Goal: Task Accomplishment & Management: Manage account settings

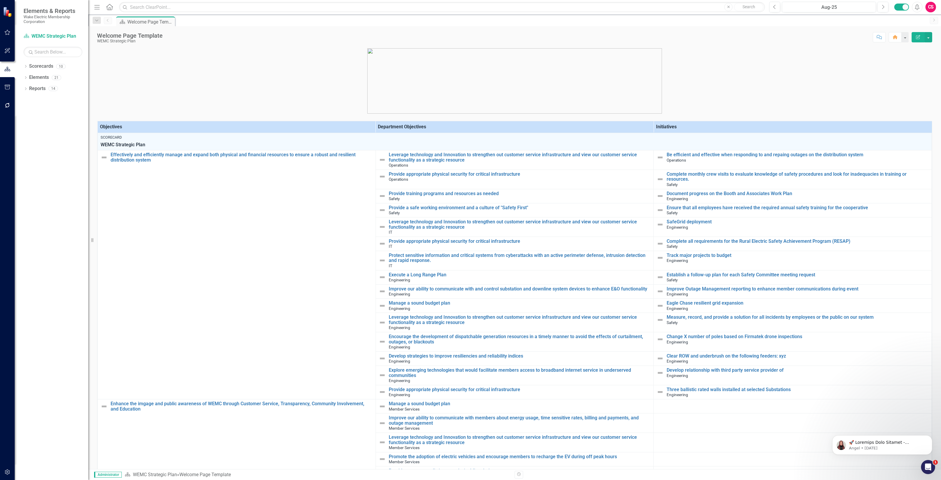
click at [5, 469] on button "button" at bounding box center [7, 472] width 13 height 12
click at [50, 141] on link "System Setup" at bounding box center [53, 140] width 59 height 7
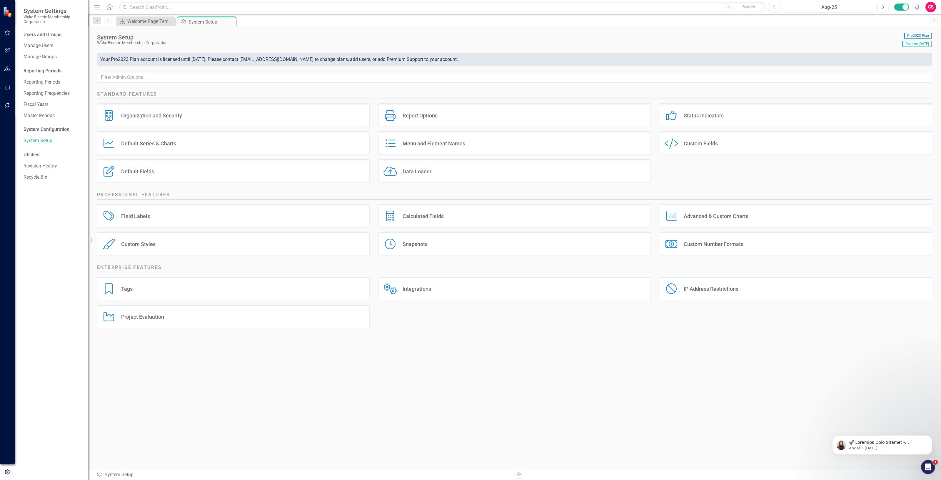
click at [400, 173] on div "Data Loader Data Loader" at bounding box center [515, 171] width 273 height 24
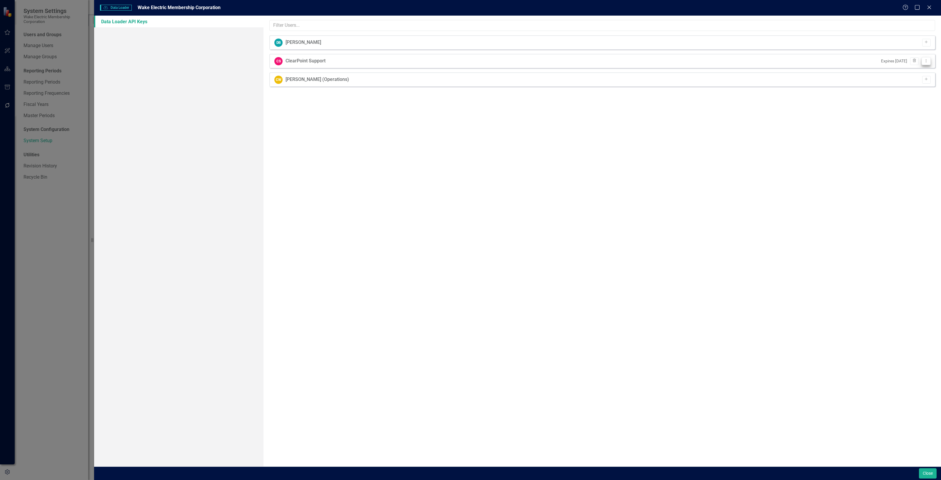
click at [928, 59] on icon "Dropdown Menu" at bounding box center [926, 61] width 5 height 4
click at [897, 68] on link "API Key View API Key" at bounding box center [907, 70] width 46 height 11
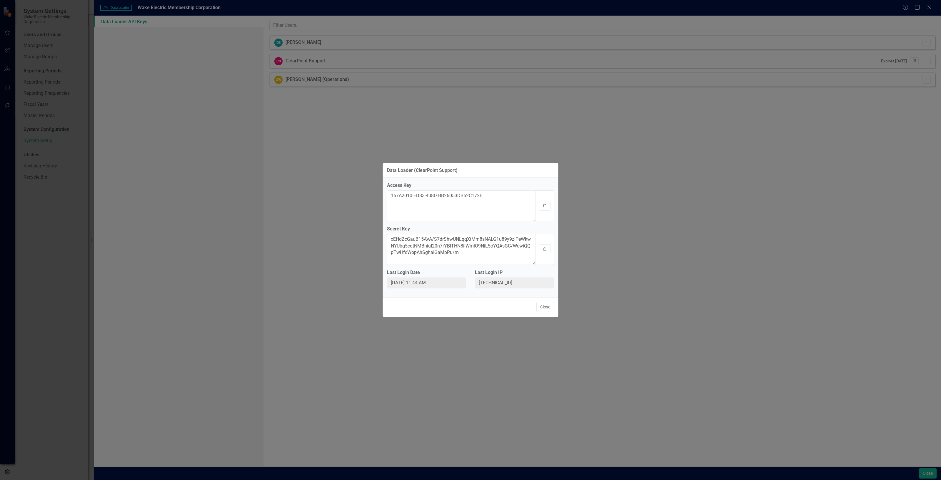
click at [544, 206] on icon "button" at bounding box center [545, 206] width 3 height 4
click at [545, 252] on button "Clipboard" at bounding box center [545, 249] width 12 height 10
click at [543, 300] on div "Close" at bounding box center [471, 306] width 176 height 19
click at [546, 307] on button "Close" at bounding box center [545, 307] width 18 height 10
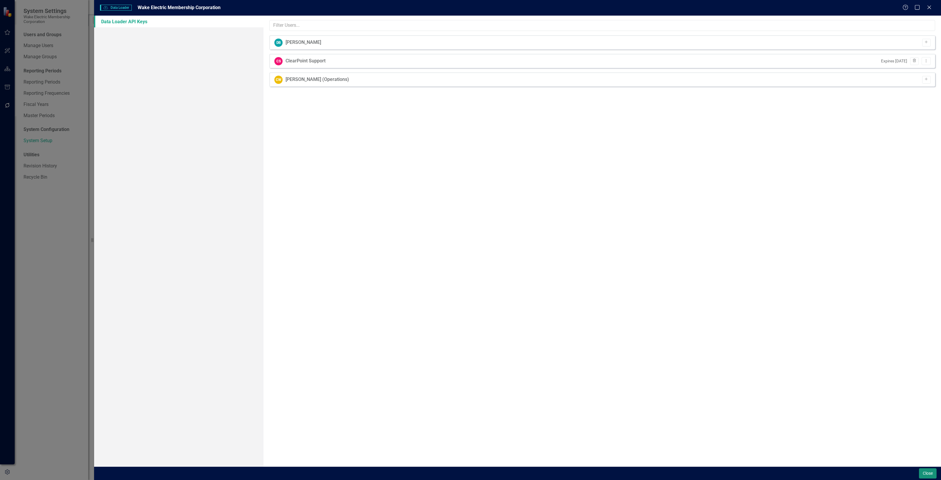
click at [920, 472] on button "Close" at bounding box center [928, 473] width 18 height 10
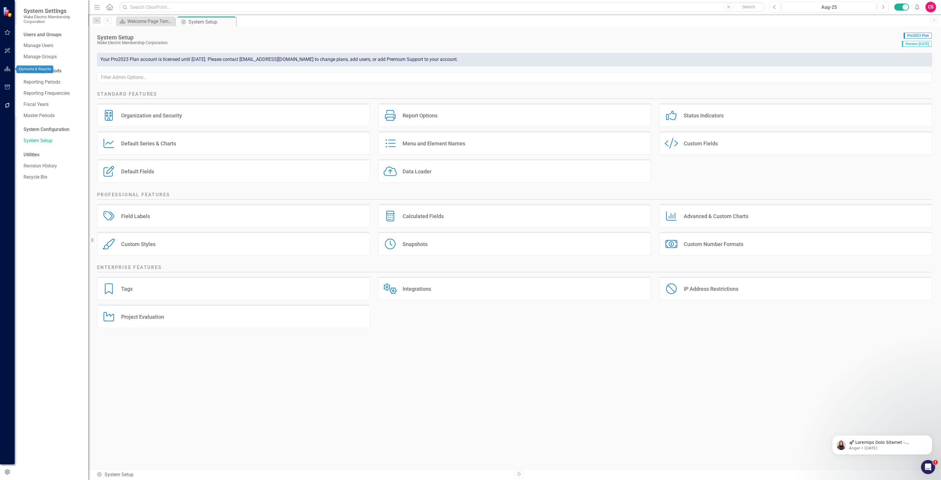
click at [4, 71] on button "button" at bounding box center [7, 69] width 13 height 12
click at [43, 66] on link "Scorecards" at bounding box center [41, 66] width 24 height 7
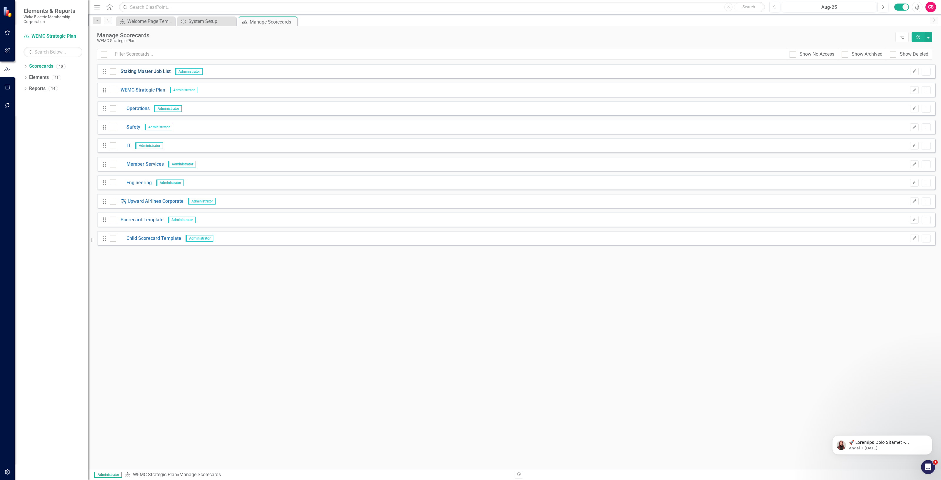
click at [166, 73] on link "Staking Master Job List" at bounding box center [143, 71] width 54 height 7
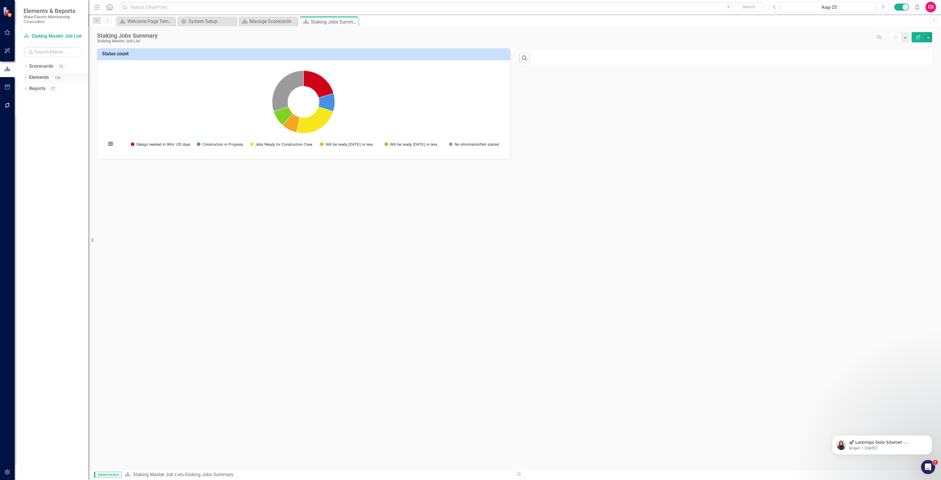
click at [36, 79] on link "Elements" at bounding box center [39, 77] width 20 height 7
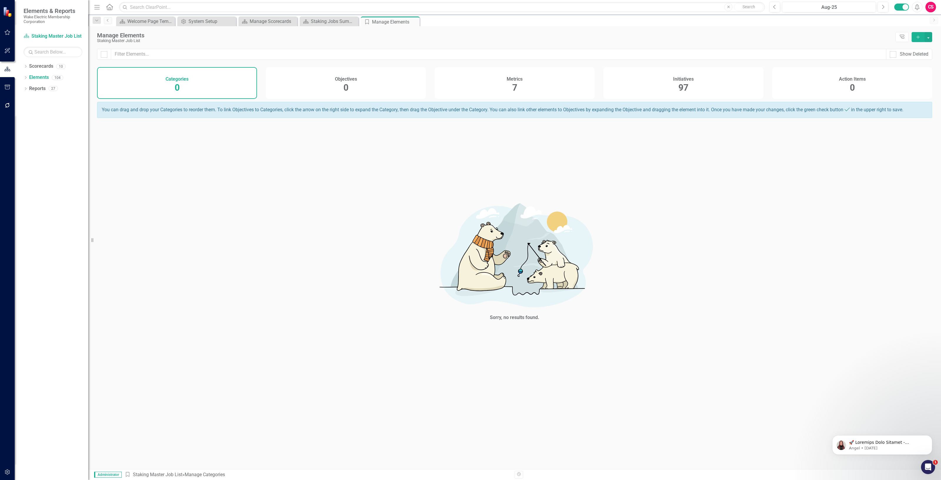
click at [663, 89] on div "Initiatives 97" at bounding box center [684, 83] width 160 height 32
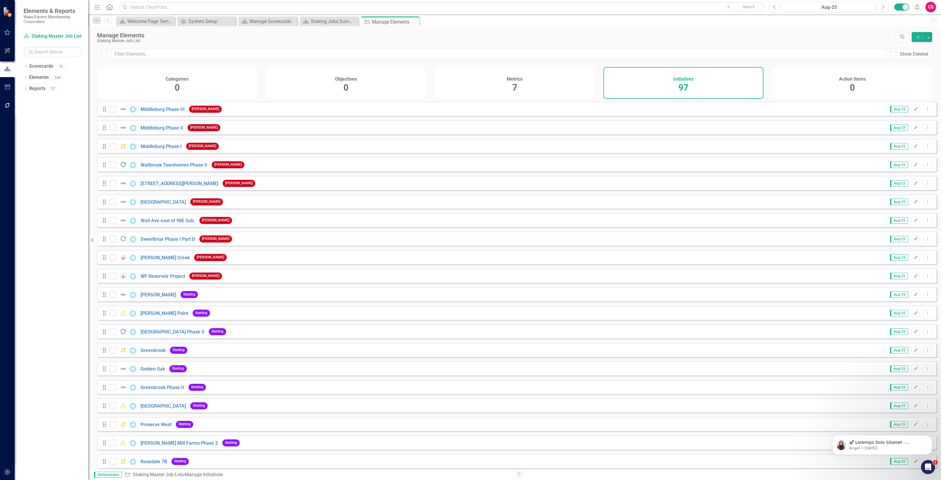
checkbox input "false"
click at [133, 56] on input "text" at bounding box center [498, 54] width 775 height 11
type input "e"
checkbox input "false"
type input "ea"
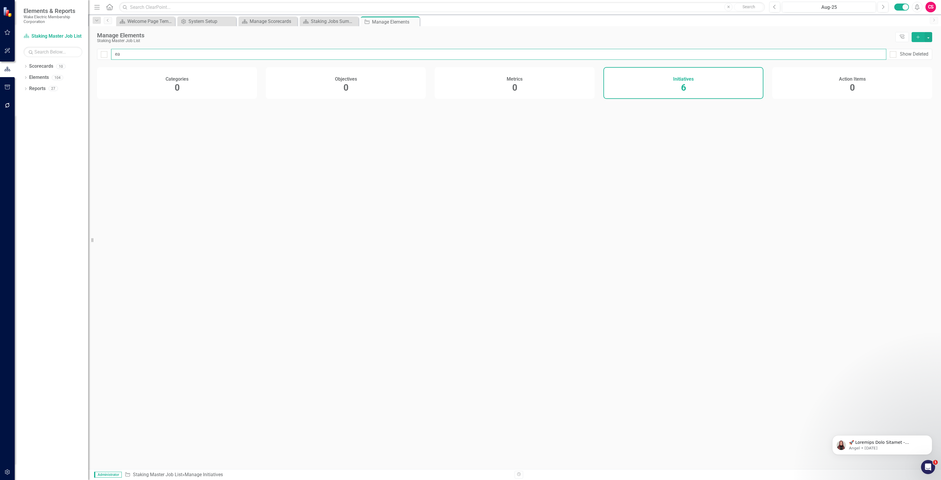
checkbox input "false"
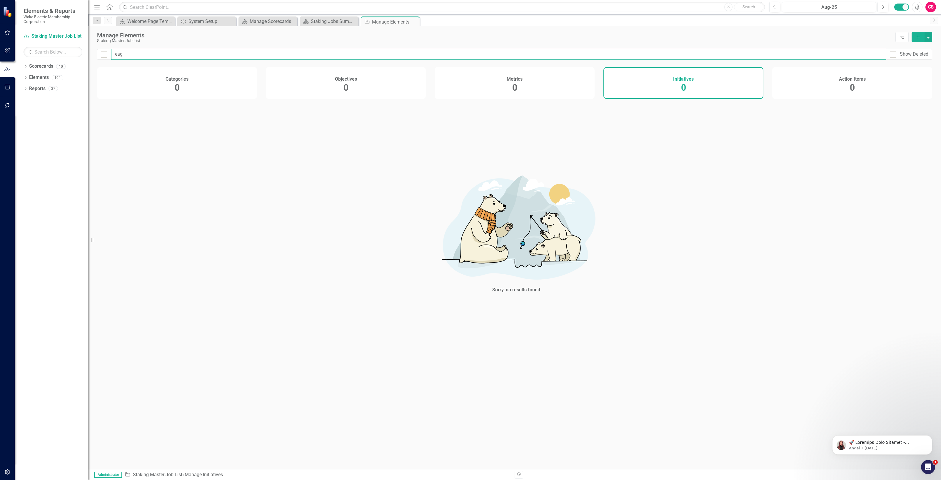
drag, startPoint x: 132, startPoint y: 54, endPoint x: 91, endPoint y: 54, distance: 40.9
click at [93, 55] on div "eag Show Deleted" at bounding box center [514, 58] width 853 height 18
type input "c"
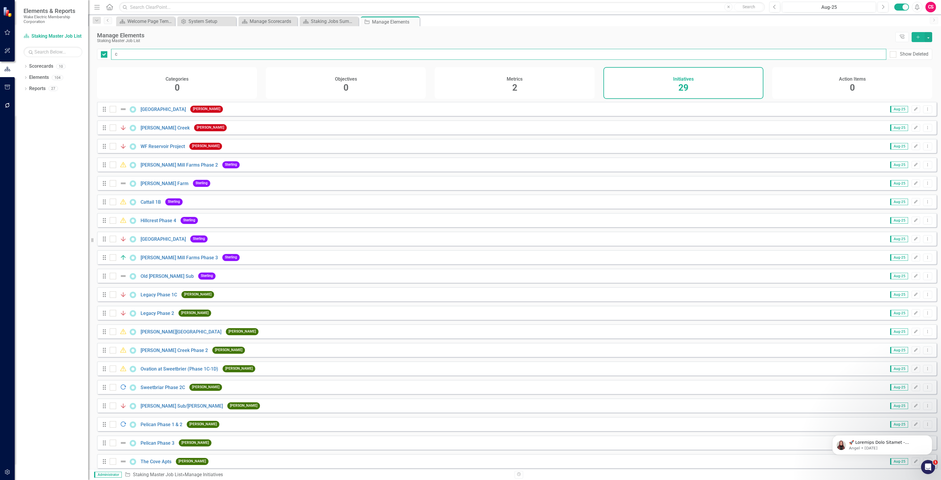
checkbox input "true"
type input "cr"
checkbox input "false"
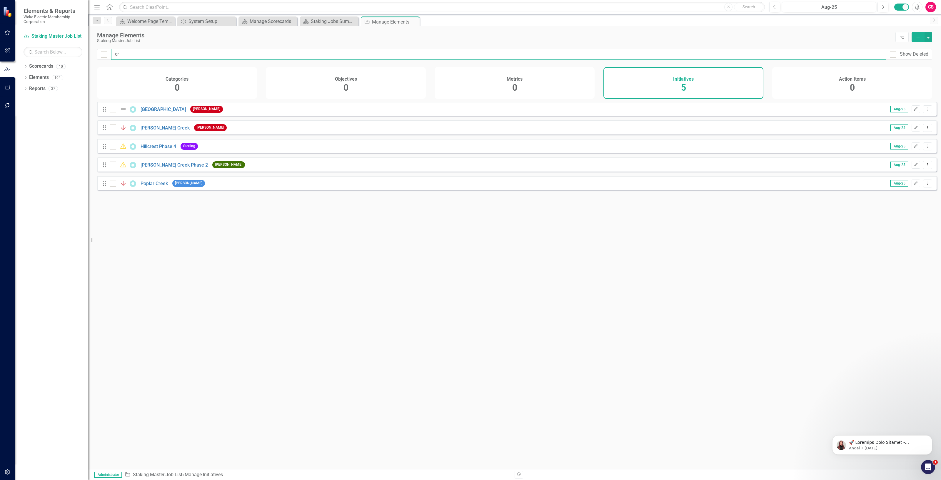
type input "cre"
checkbox input "false"
type input "cree"
checkbox input "false"
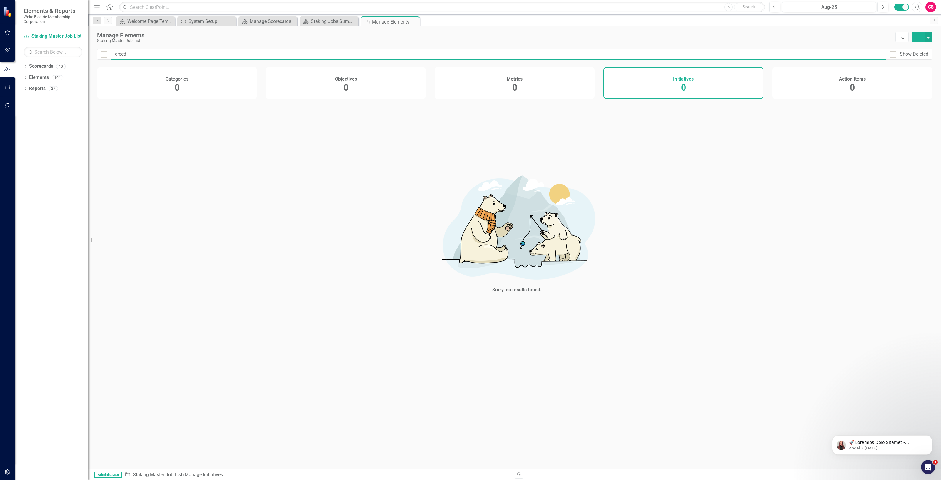
type input "cree"
checkbox input "false"
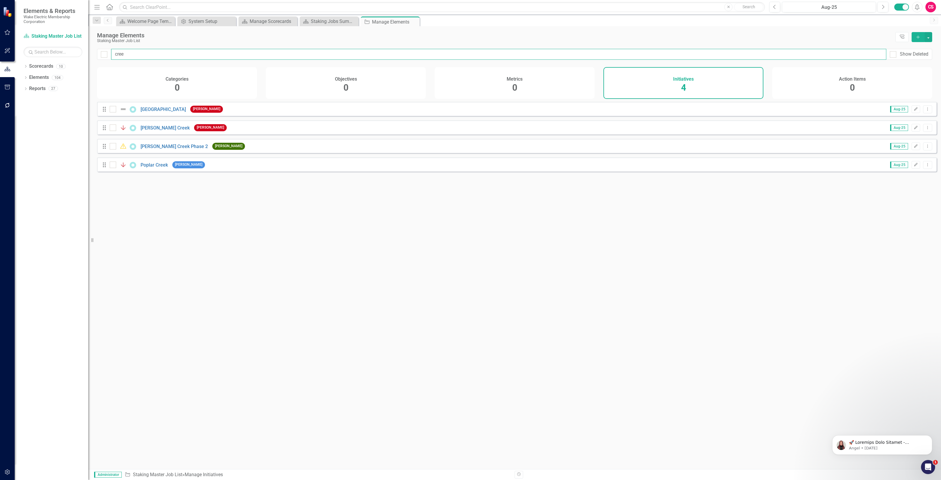
type input "cree"
click at [47, 66] on link "Scorecards" at bounding box center [41, 66] width 24 height 7
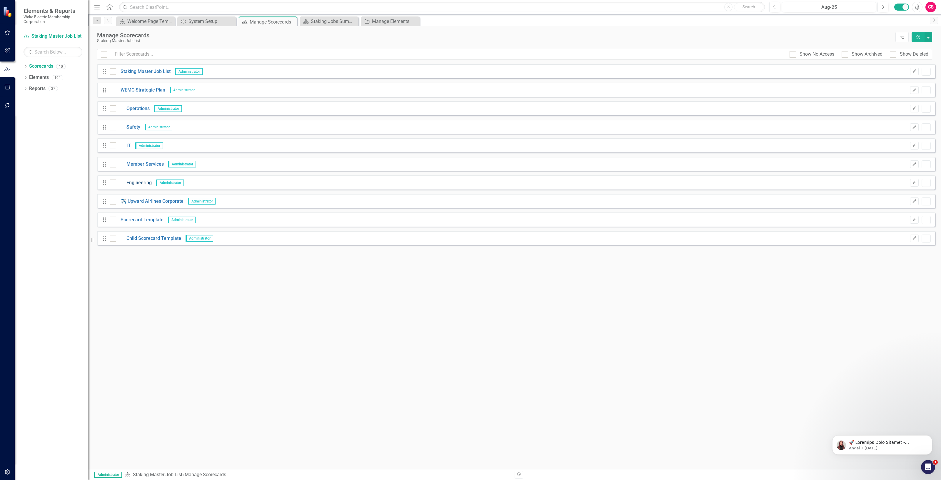
click at [132, 182] on link "Engineering" at bounding box center [134, 182] width 36 height 7
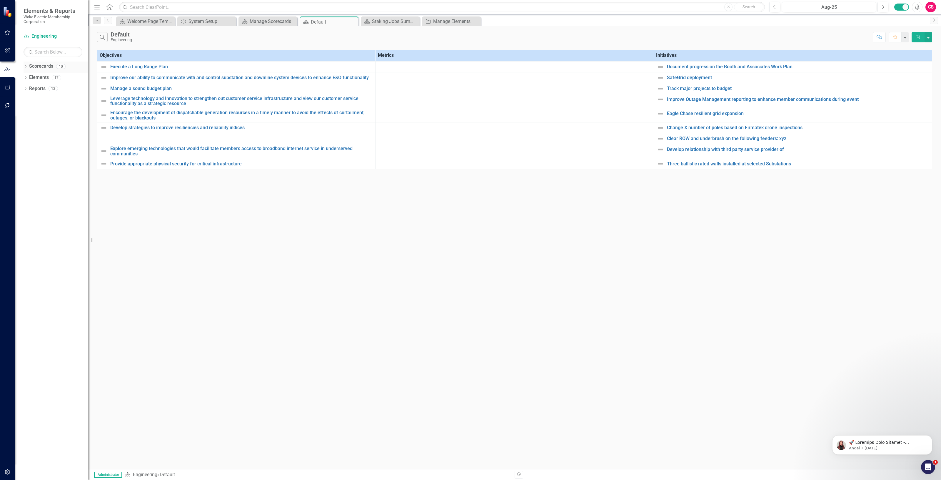
click at [39, 67] on link "Scorecards" at bounding box center [41, 66] width 24 height 7
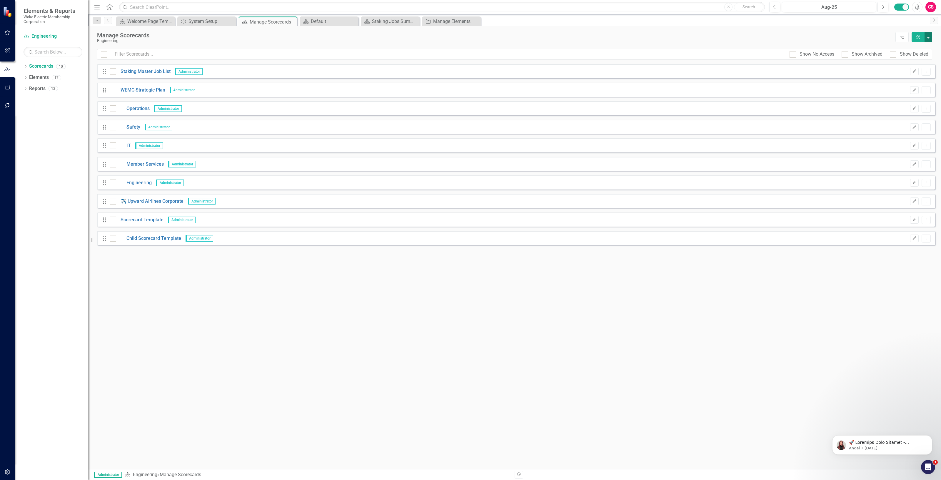
click at [931, 36] on button "button" at bounding box center [929, 37] width 8 height 10
click at [888, 58] on link "Add Add Scorecard" at bounding box center [901, 59] width 61 height 11
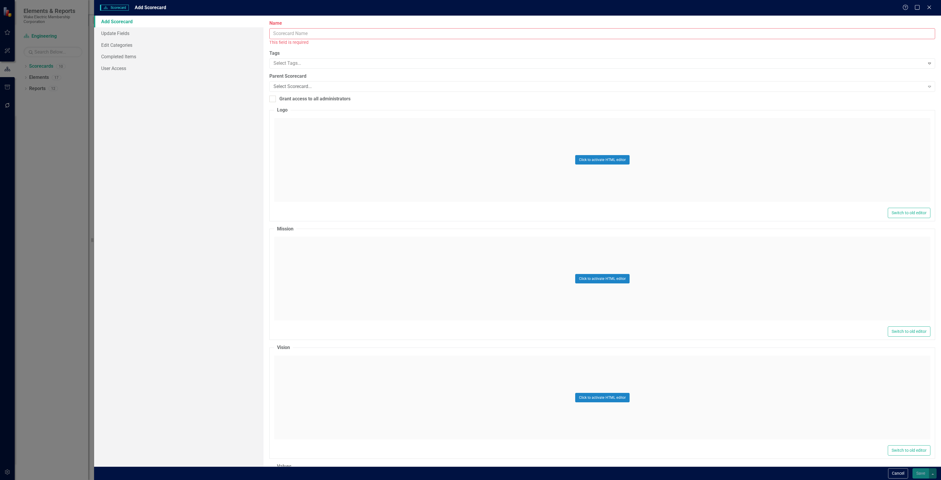
click at [306, 32] on input "Name" at bounding box center [602, 33] width 666 height 11
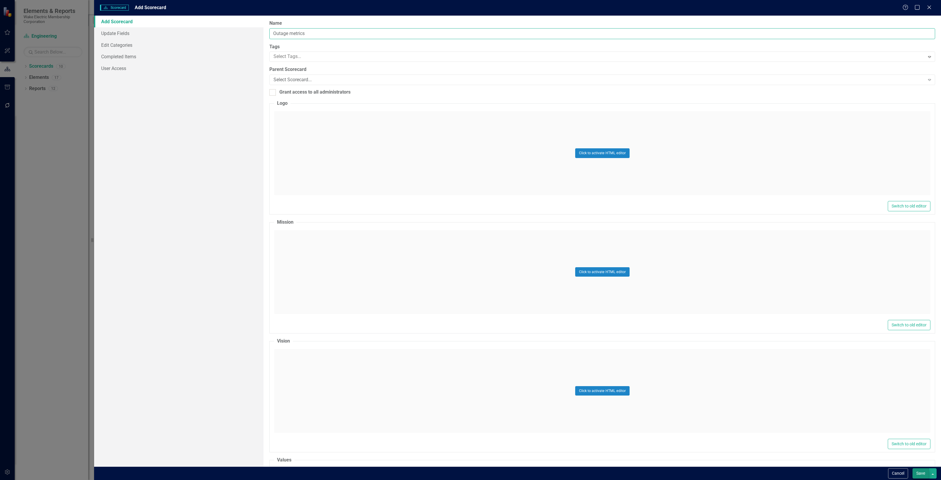
type input "Outage metrics"
click at [918, 473] on button "Save" at bounding box center [921, 473] width 16 height 10
click at [918, 473] on button "icon.saving Saving..." at bounding box center [913, 473] width 32 height 10
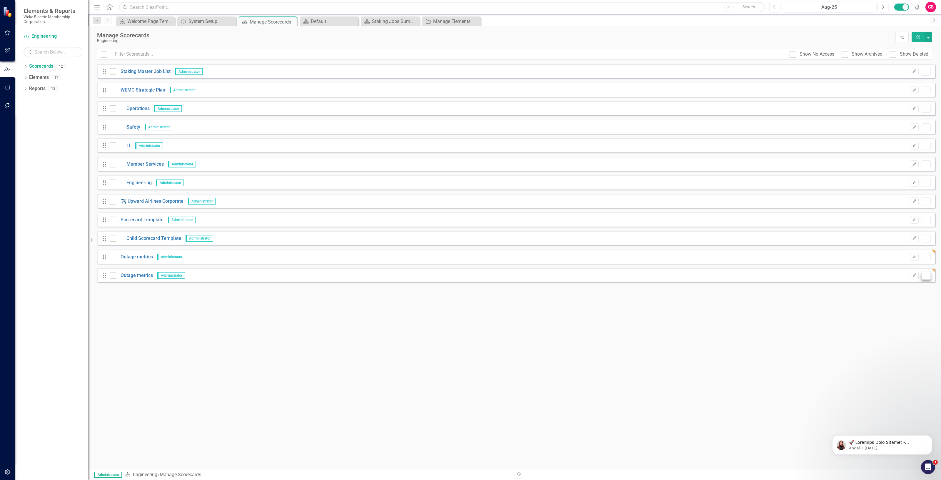
click at [928, 273] on icon "Dropdown Menu" at bounding box center [926, 275] width 5 height 4
click at [889, 317] on link "Trash Delete Scorecard" at bounding box center [898, 317] width 65 height 11
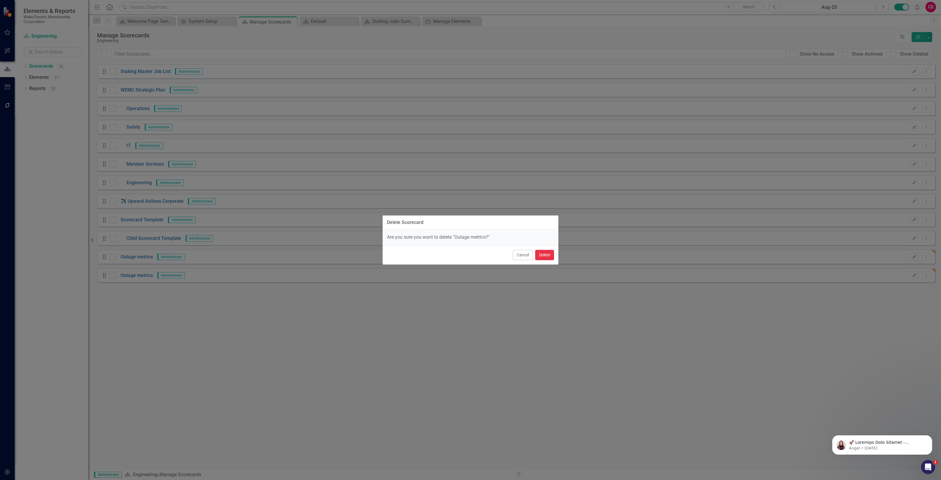
click at [546, 250] on button "Delete" at bounding box center [544, 255] width 19 height 10
